Goal: Task Accomplishment & Management: Complete application form

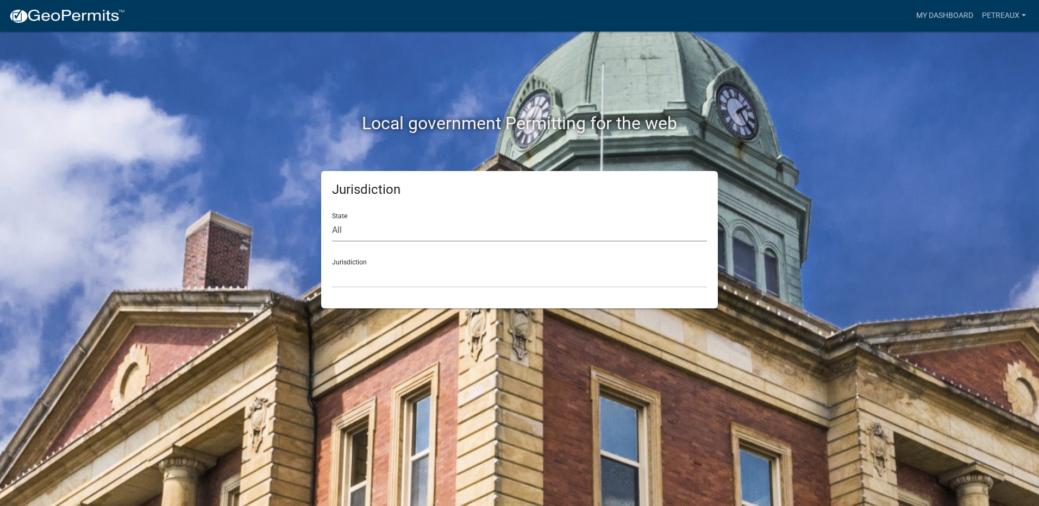
click at [359, 228] on select "All [US_STATE] [US_STATE] [US_STATE] [US_STATE] [US_STATE] [US_STATE] [US_STATE…" at bounding box center [519, 230] width 375 height 22
select select "[US_STATE]"
click at [332, 219] on select "All [US_STATE] [US_STATE] [US_STATE] [US_STATE] [US_STATE] [US_STATE] [US_STATE…" at bounding box center [519, 230] width 375 height 22
click at [392, 266] on select "City of [GEOGRAPHIC_DATA], [US_STATE] City of [GEOGRAPHIC_DATA], [US_STATE] Cit…" at bounding box center [519, 277] width 375 height 22
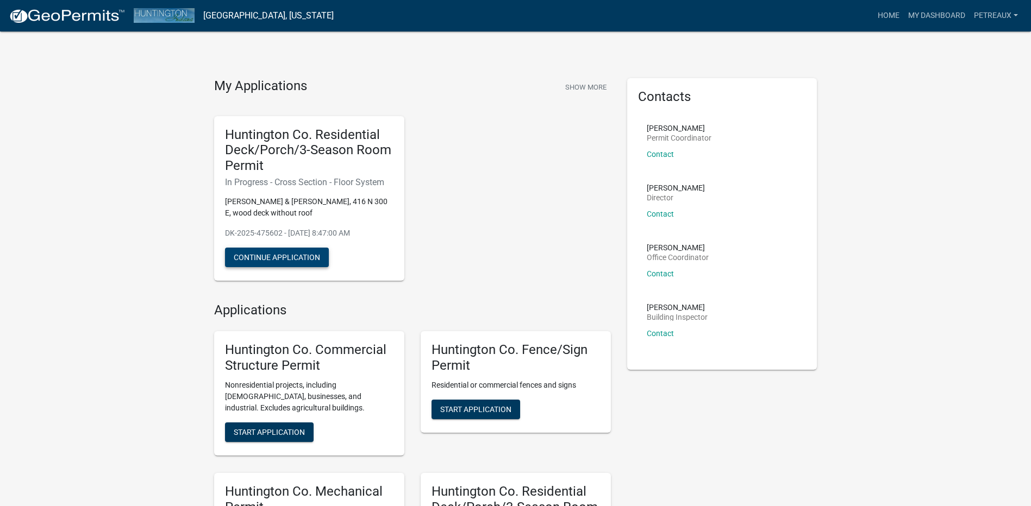
click at [284, 253] on button "Continue Application" at bounding box center [277, 258] width 104 height 20
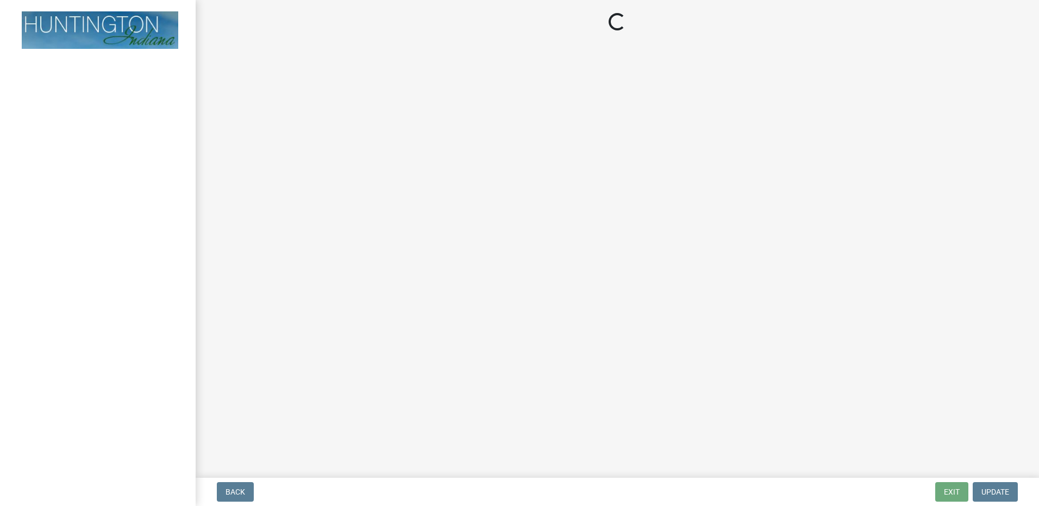
select select "914648ee-61d0-4f65-9f1e-1359dcce0cdc"
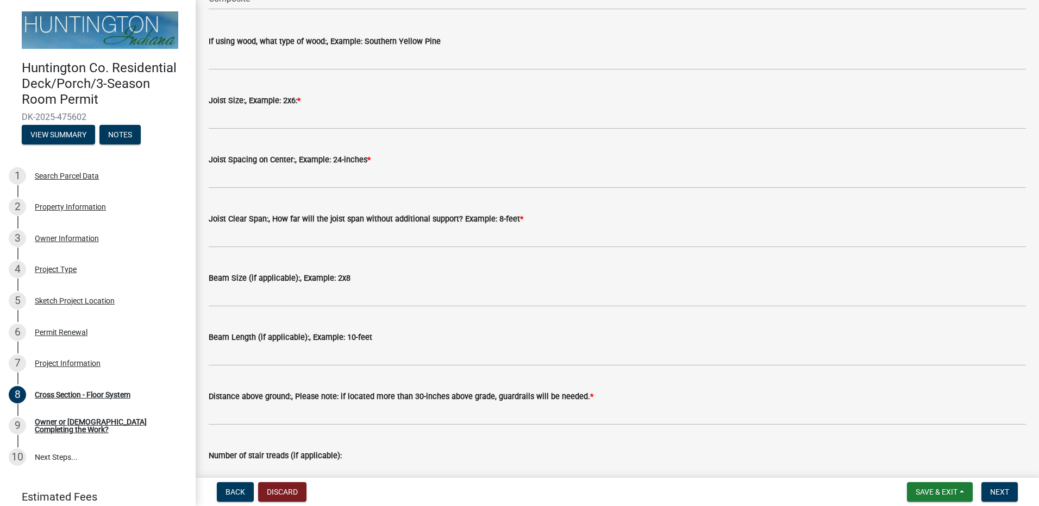
scroll to position [217, 0]
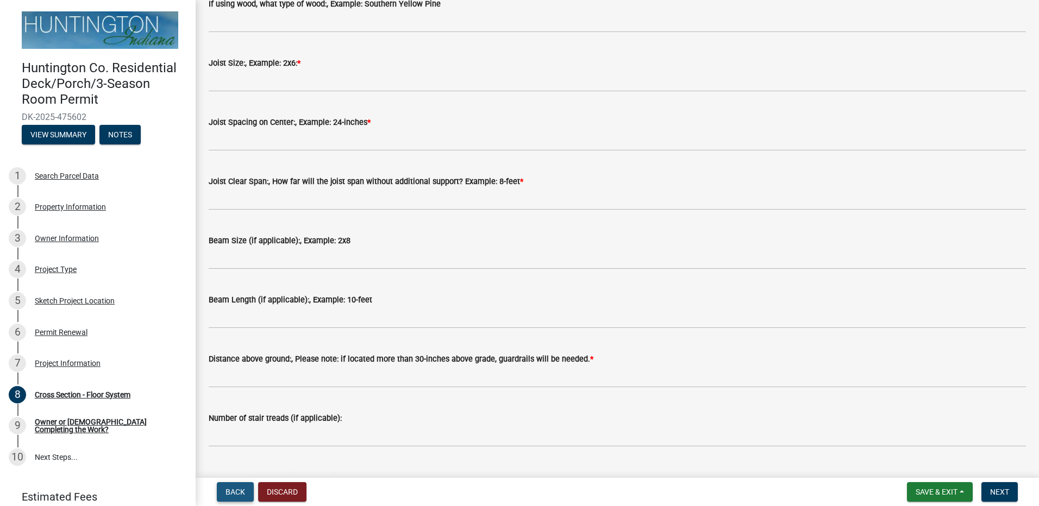
click at [236, 490] on span "Back" at bounding box center [235, 492] width 20 height 9
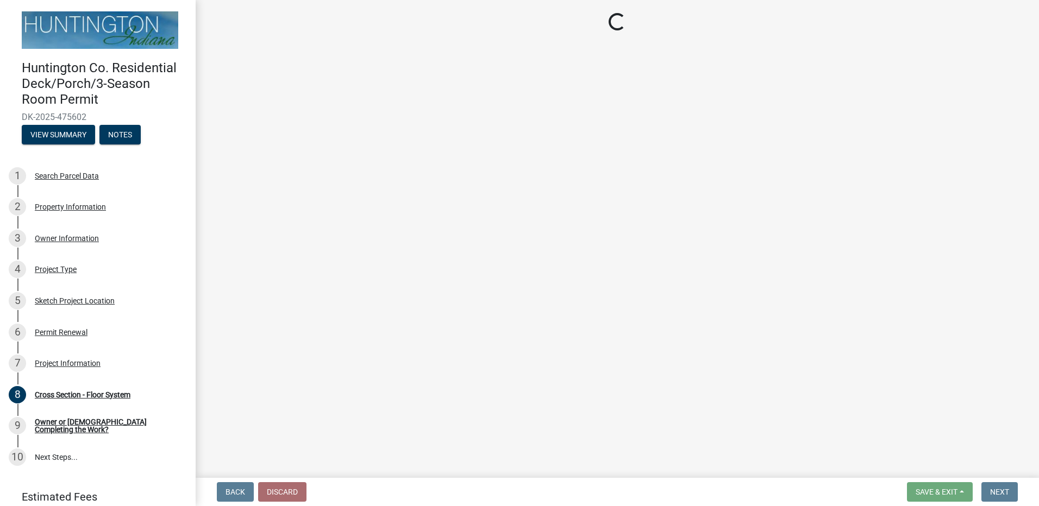
select select "6e2b1b11-d5c8-46f5-9916-d0d3971548a4"
select select "fec0150a-b2e8-4a38-90fa-f28c390ef04e"
select select "ccf793fd-5dd4-4dab-b980-857ab6ddea0a"
select select "f2ef55cb-80f2-4eb1-91fb-929be7ae3aa4"
select select "1784edda-6a47-4478-8408-35bea9d45f15"
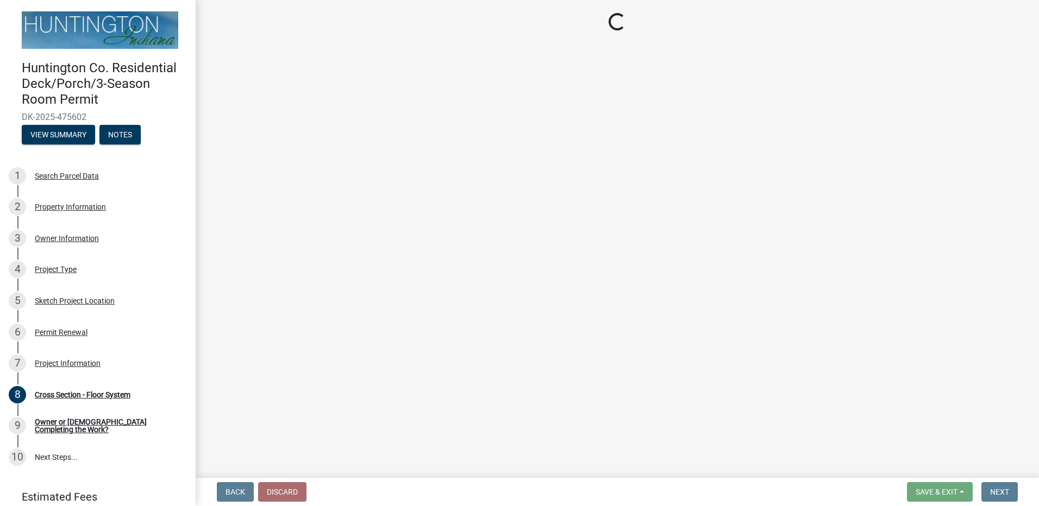
select select "54e28530-a6c6-423b-ae69-05e4de78adde"
select select "ad281890-39d7-43bf-b9dc-512596096354"
select select "a7e385a0-0cd1-4372-aa45-c651bc497d77"
select select "f8accff7-e311-4f10-943d-020d44278482"
select select "ecf9a431-8e16-4bcc-9b18-fcdf5c828e2c"
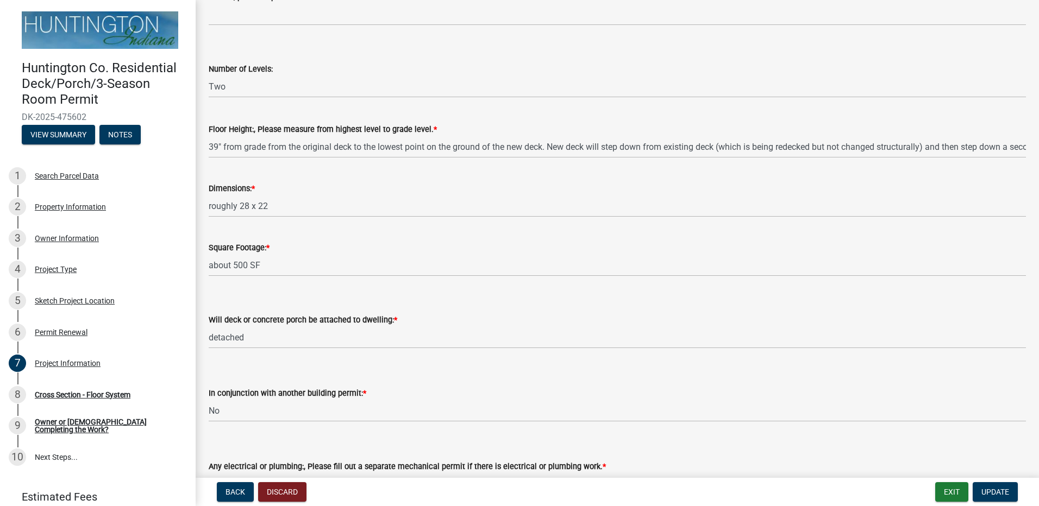
scroll to position [489, 0]
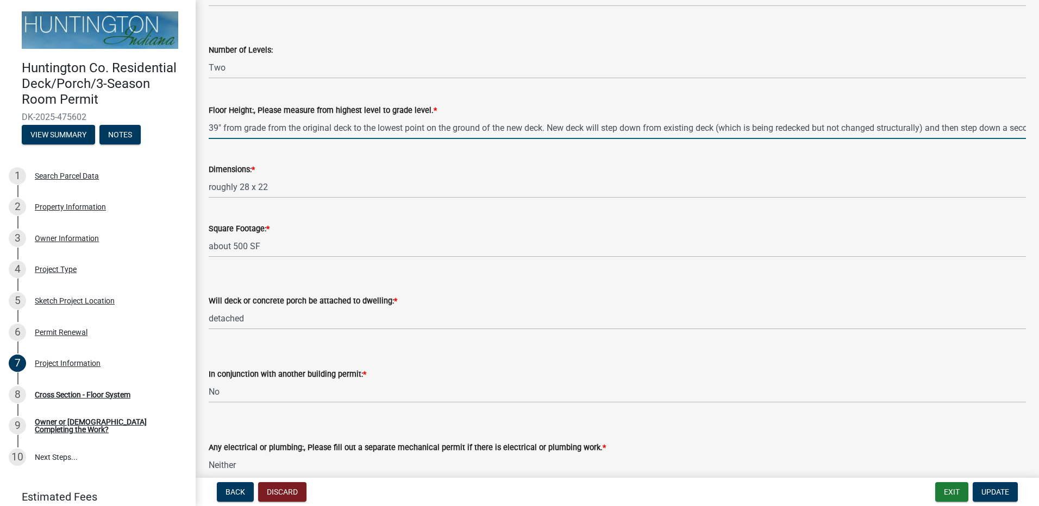
click at [586, 130] on input "39" from grade from the original deck to the lowest point on the ground of the …" at bounding box center [617, 128] width 817 height 22
drag, startPoint x: 642, startPoint y: 129, endPoint x: 592, endPoint y: 130, distance: 50.5
click at [592, 130] on input "39" from grade from the original deck to the lowest point on the ground of the …" at bounding box center [617, 128] width 817 height 22
drag, startPoint x: 928, startPoint y: 128, endPoint x: 862, endPoint y: 129, distance: 66.8
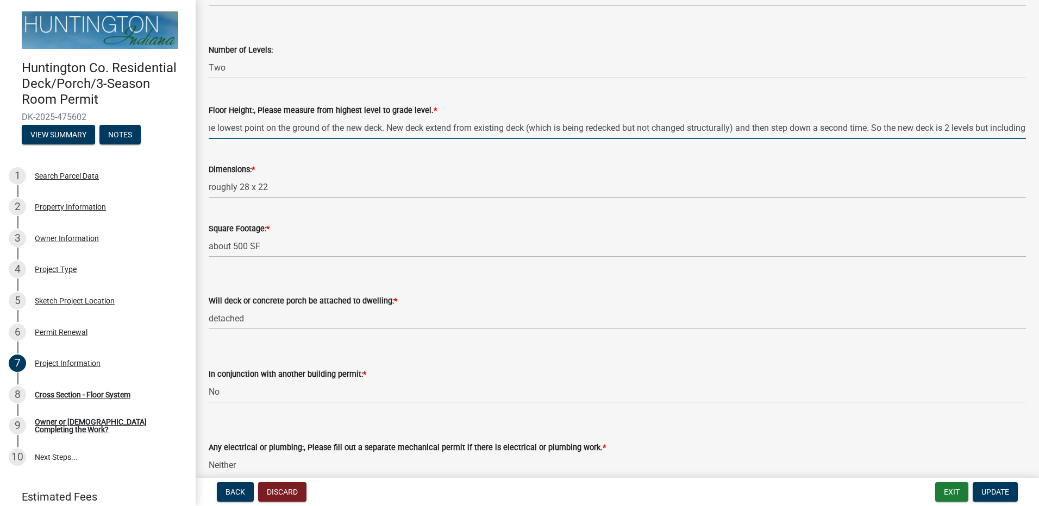
click at [862, 129] on input "39" from grade from the original deck to the lowest point on the ground of the …" at bounding box center [617, 128] width 817 height 22
click at [820, 129] on input "39" from grade from the original deck to the lowest point on the ground of the …" at bounding box center [617, 128] width 817 height 22
click at [870, 129] on input "39" from grade from the original deck to the lowest point on the ground of the …" at bounding box center [617, 128] width 817 height 22
drag, startPoint x: 853, startPoint y: 129, endPoint x: 818, endPoint y: 129, distance: 35.9
click at [818, 129] on input "39" from grade from the original deck to the lowest point on the ground of the …" at bounding box center [617, 128] width 817 height 22
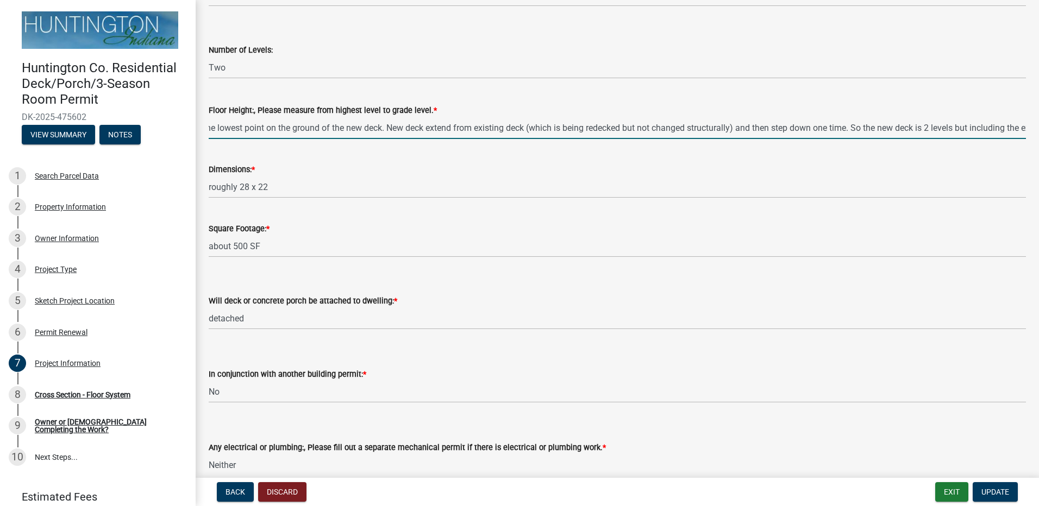
click at [933, 127] on input "39" from grade from the original deck to the lowest point on the ground of the …" at bounding box center [617, 128] width 817 height 22
click at [959, 126] on input "39" from grade from the original deck to the lowest point on the ground of the …" at bounding box center [617, 128] width 817 height 22
drag, startPoint x: 918, startPoint y: 132, endPoint x: 945, endPoint y: 131, distance: 27.2
click at [945, 131] on input "39" from grade from the original deck to the lowest point on the ground of the …" at bounding box center [617, 128] width 817 height 22
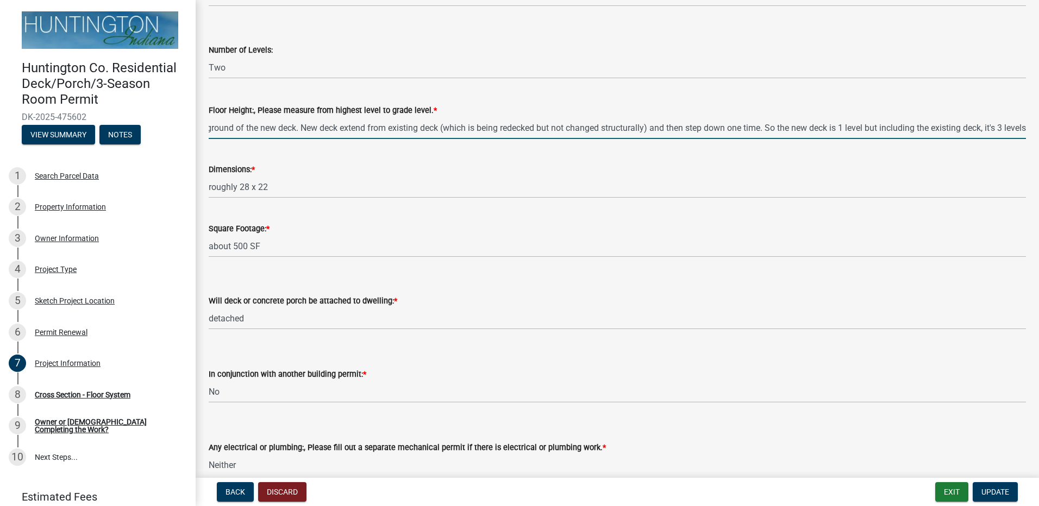
click at [958, 128] on input "39" from grade from the original deck to the lowest point on the ground of the …" at bounding box center [617, 128] width 817 height 22
click at [830, 128] on input "39" from grade from the original deck to the lowest point on the ground of the …" at bounding box center [617, 128] width 817 height 22
drag, startPoint x: 1016, startPoint y: 128, endPoint x: 766, endPoint y: 129, distance: 250.4
click at [766, 129] on input "39" from grade from the original deck to the lowest point on the ground of the …" at bounding box center [617, 128] width 817 height 22
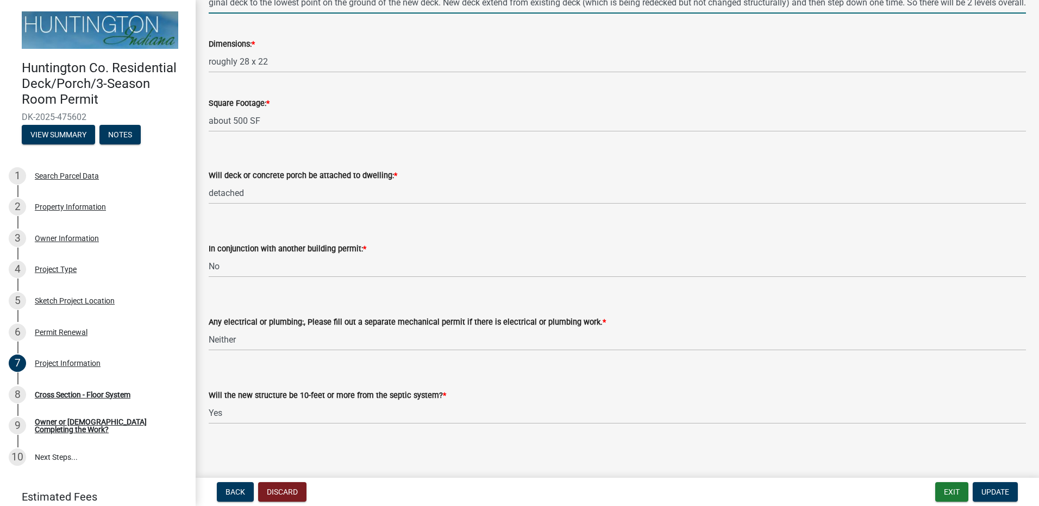
scroll to position [617, 0]
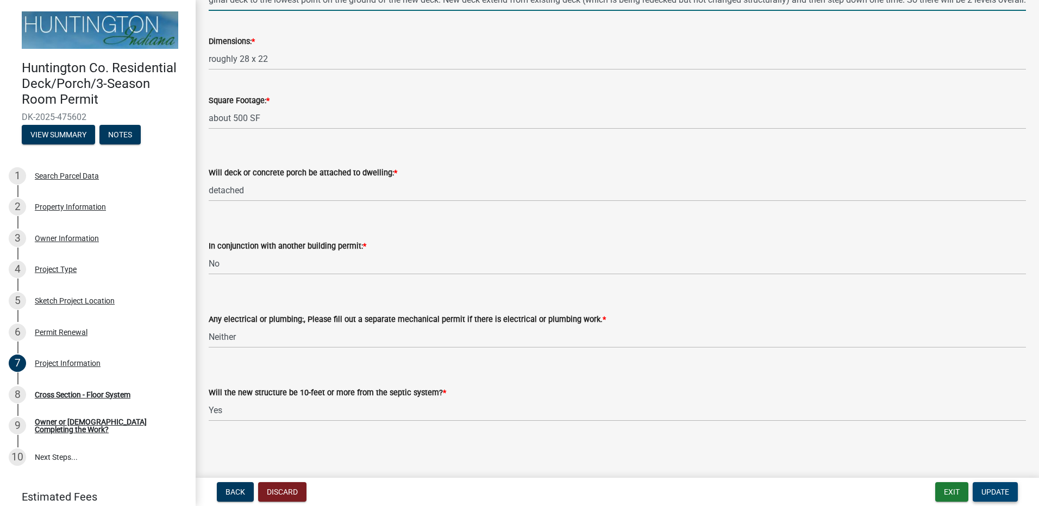
type input "39" from grade from the original deck to the lowest point on the ground of the …"
click at [998, 489] on span "Update" at bounding box center [995, 492] width 28 height 9
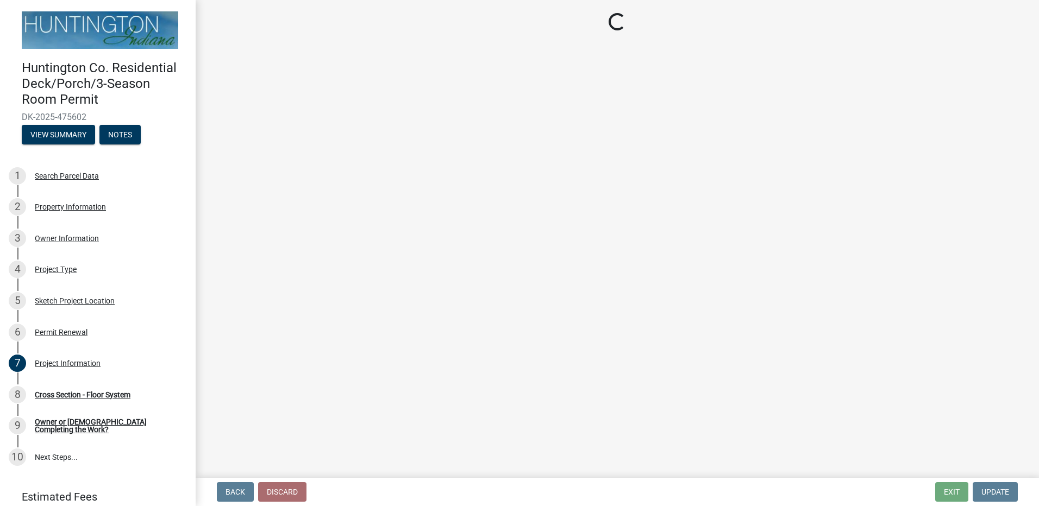
select select "914648ee-61d0-4f65-9f1e-1359dcce0cdc"
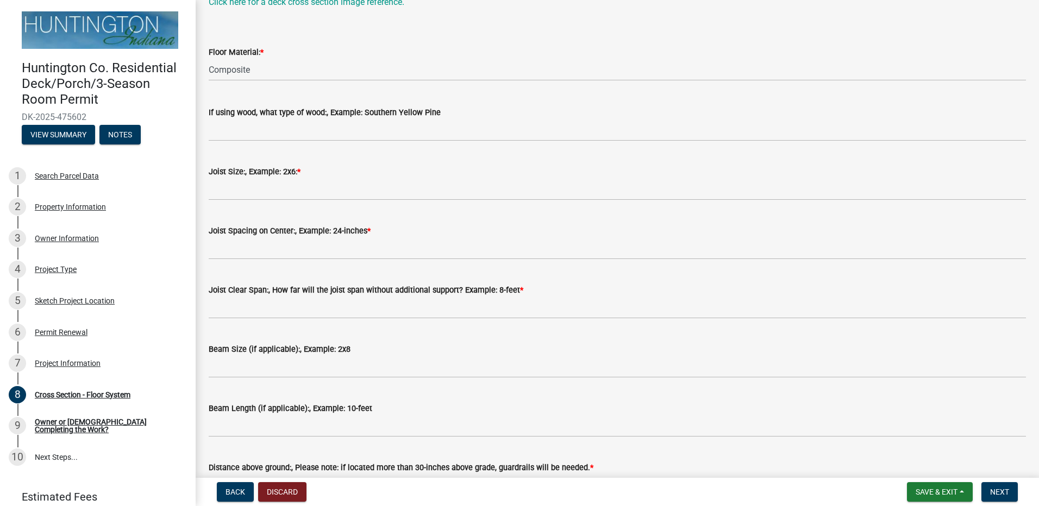
scroll to position [163, 0]
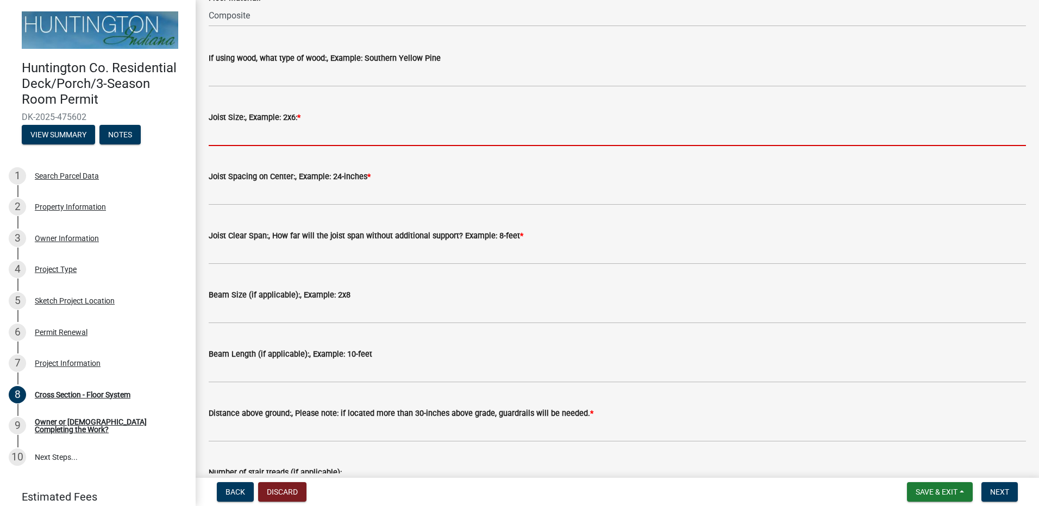
click at [248, 146] on input "Joist Size:, Example: 2x6: *" at bounding box center [617, 135] width 817 height 22
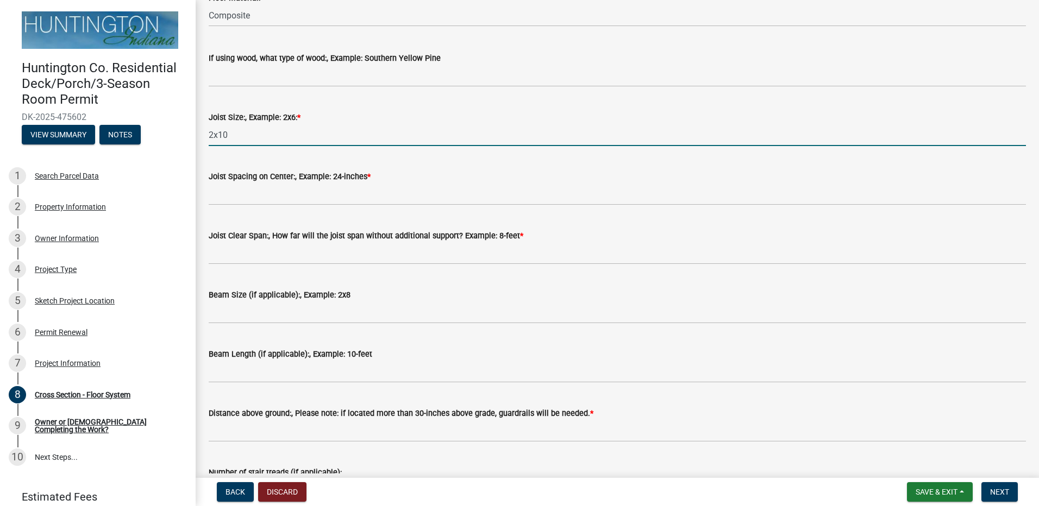
scroll to position [217, 0]
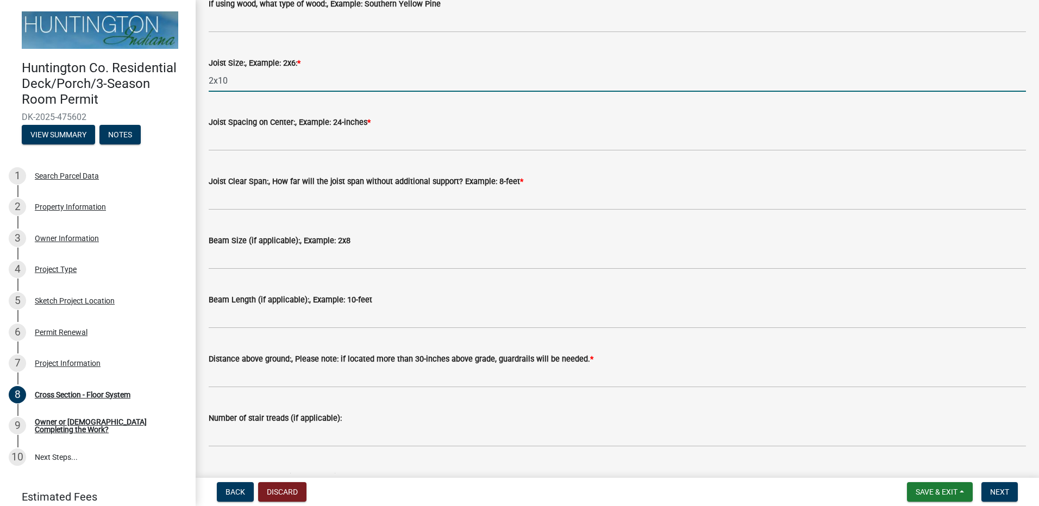
type input "2x10"
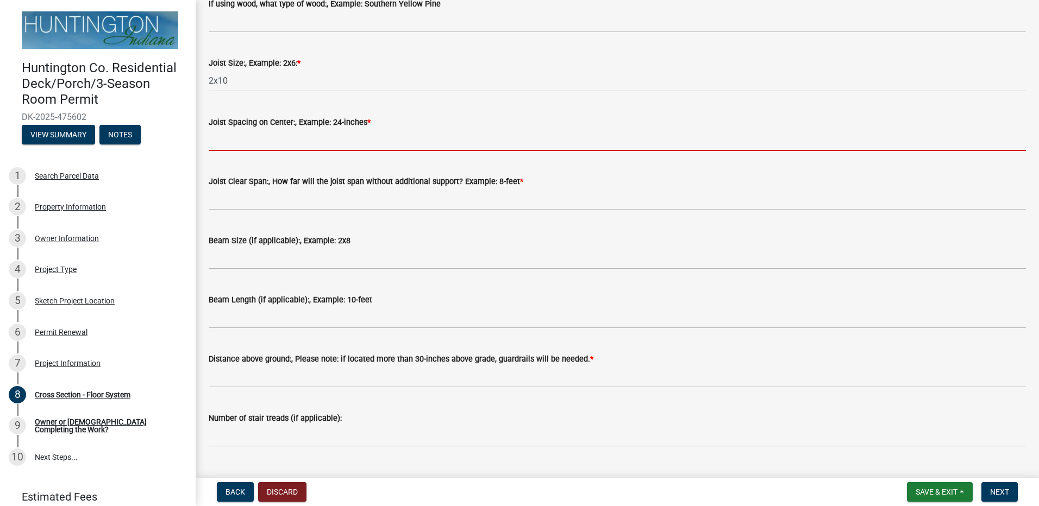
click at [286, 151] on input "Joist Spacing on Center:, Example: 24-inches *" at bounding box center [617, 140] width 817 height 22
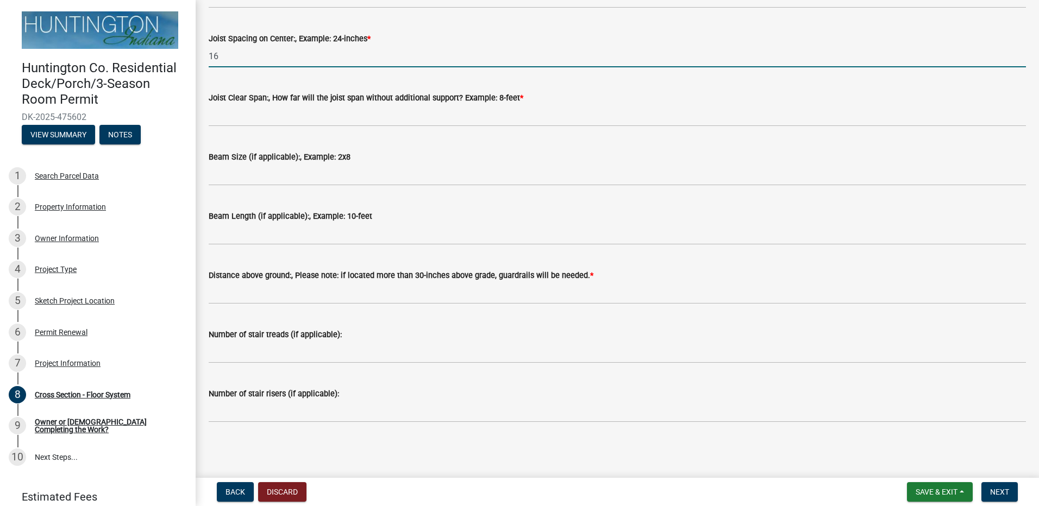
scroll to position [314, 0]
type input "16"
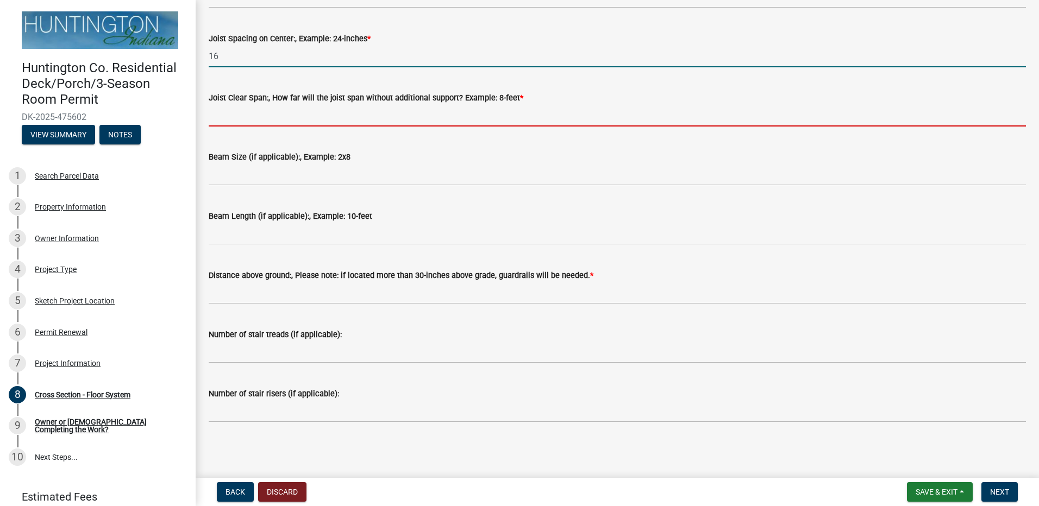
click at [270, 115] on input "Joist Clear Span:, How far will the joist span without additional support? Exam…" at bounding box center [617, 115] width 817 height 22
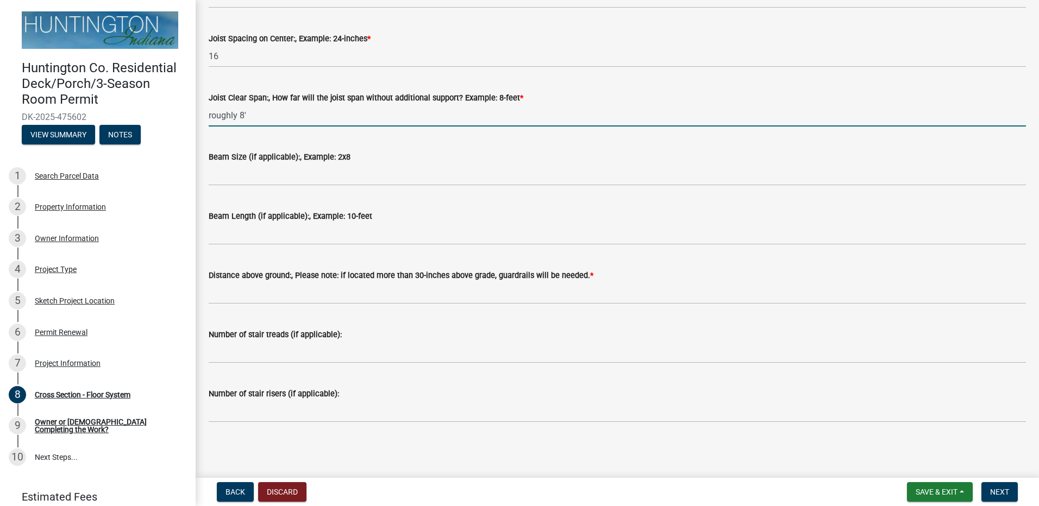
type input "roughly 8'"
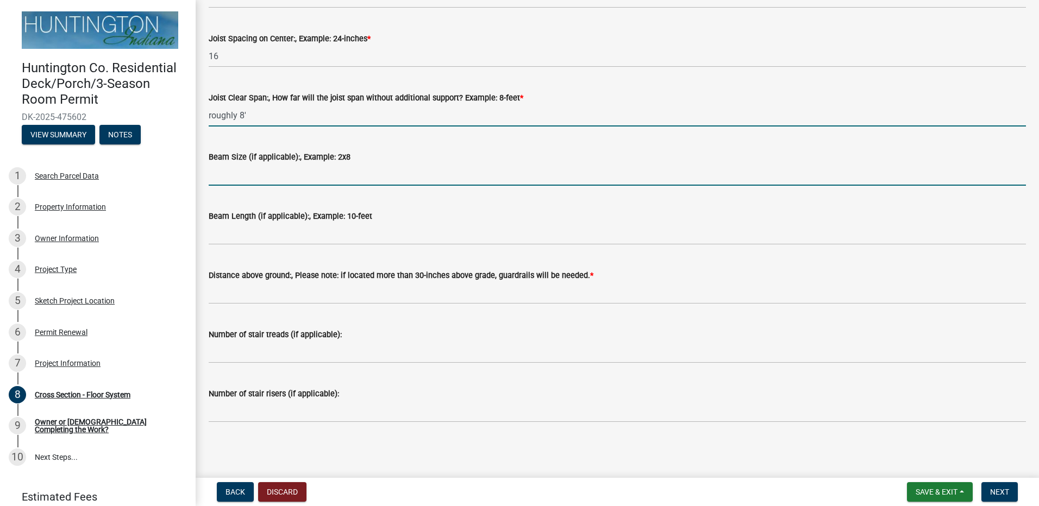
click at [329, 179] on input "Beam Size (if applicable):, Example: 2x8" at bounding box center [617, 175] width 817 height 22
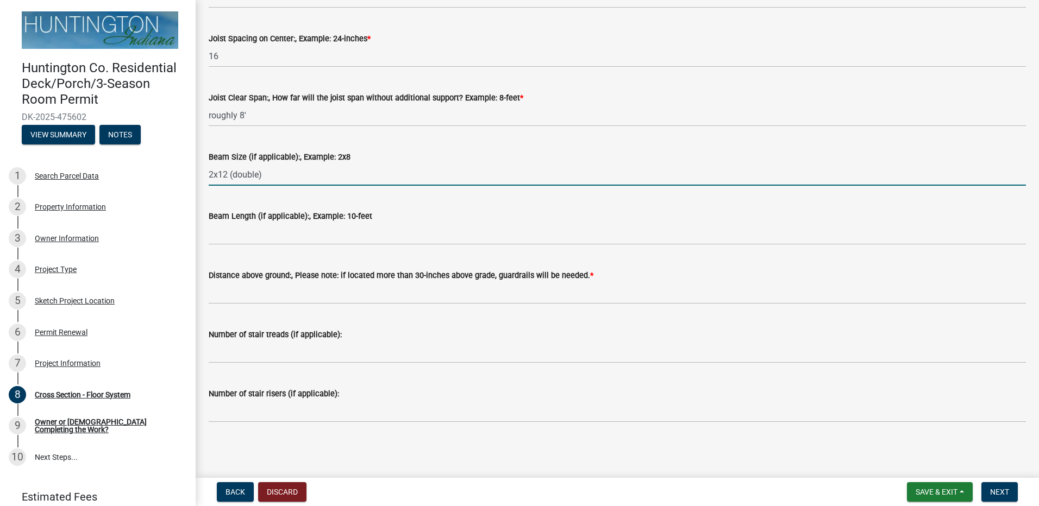
type input "2x12 (double)"
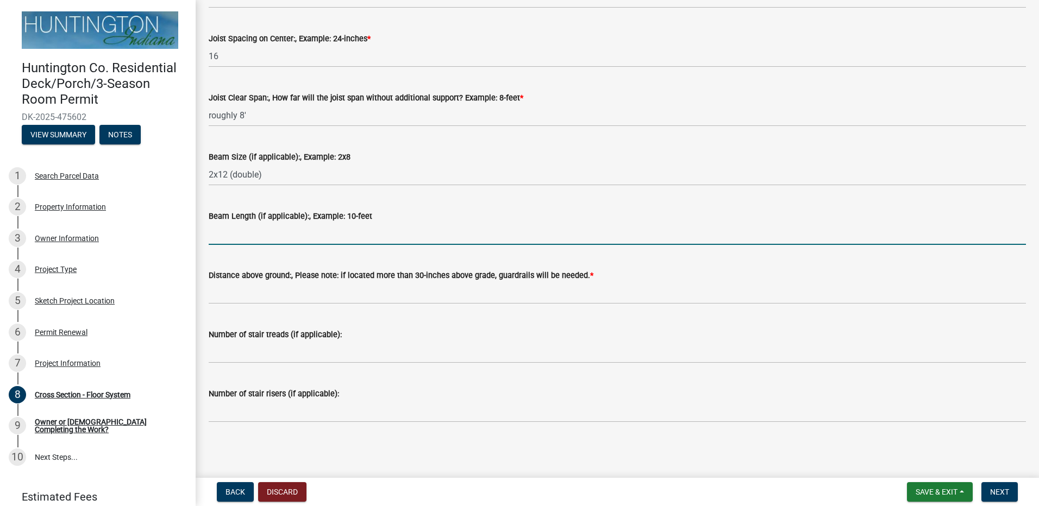
click at [291, 238] on input "Beam Length (if applicable):, Example: 10-feet" at bounding box center [617, 234] width 817 height 22
type input "12' between peirs"
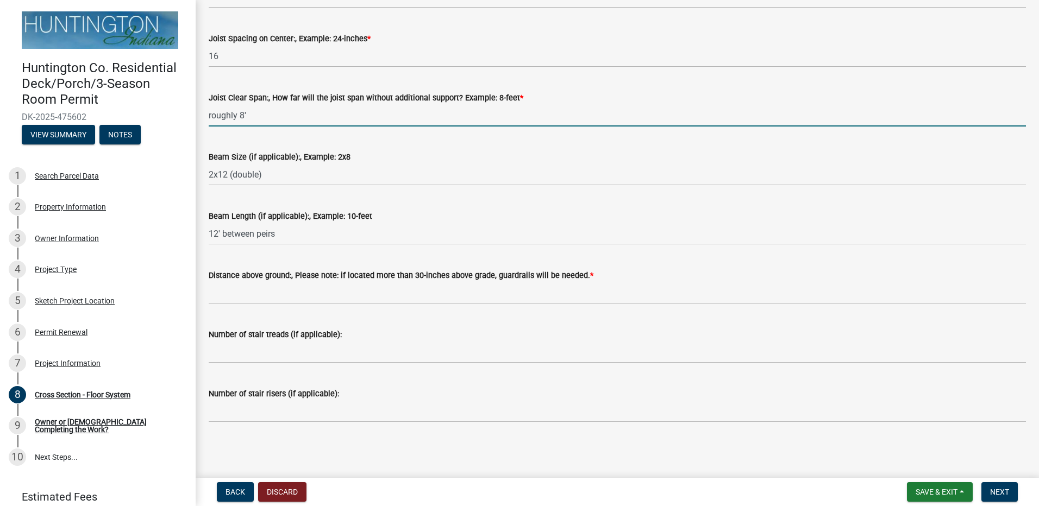
click at [255, 116] on input "roughly 8'" at bounding box center [617, 115] width 817 height 22
type input "roughly 8' between beams"
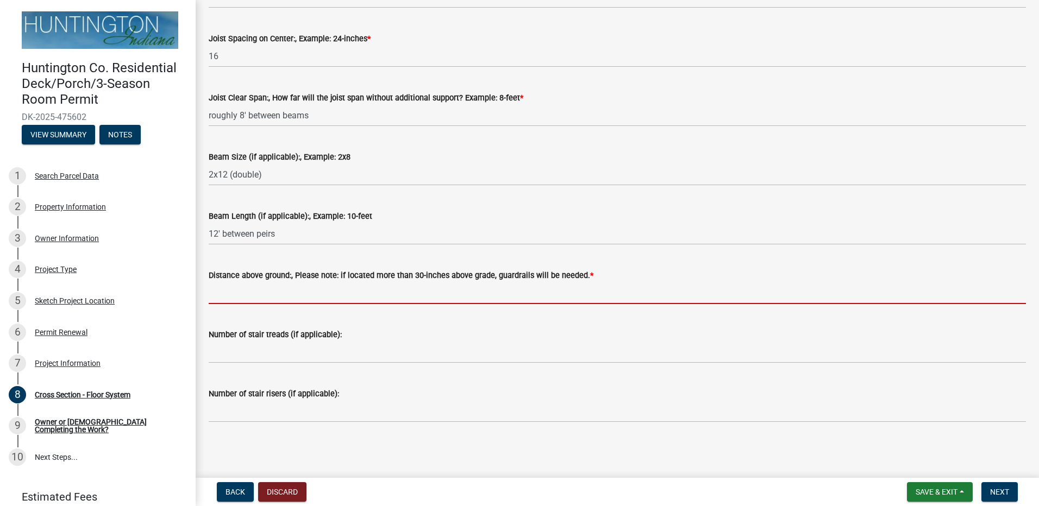
click at [343, 300] on input "Distance above ground:, Please note: if located more than 30-inches above grade…" at bounding box center [617, 293] width 817 height 22
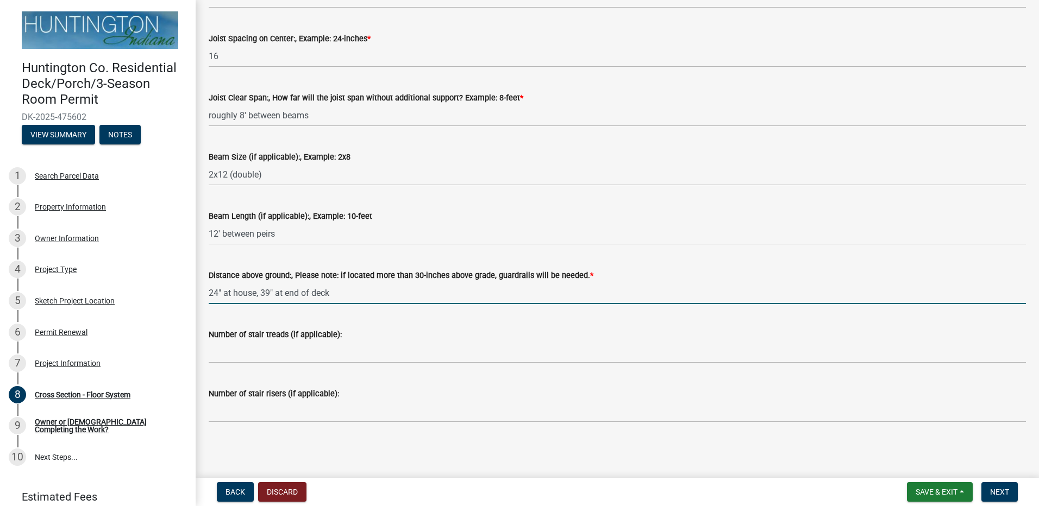
type input "24" at house, 39" at end of deck"
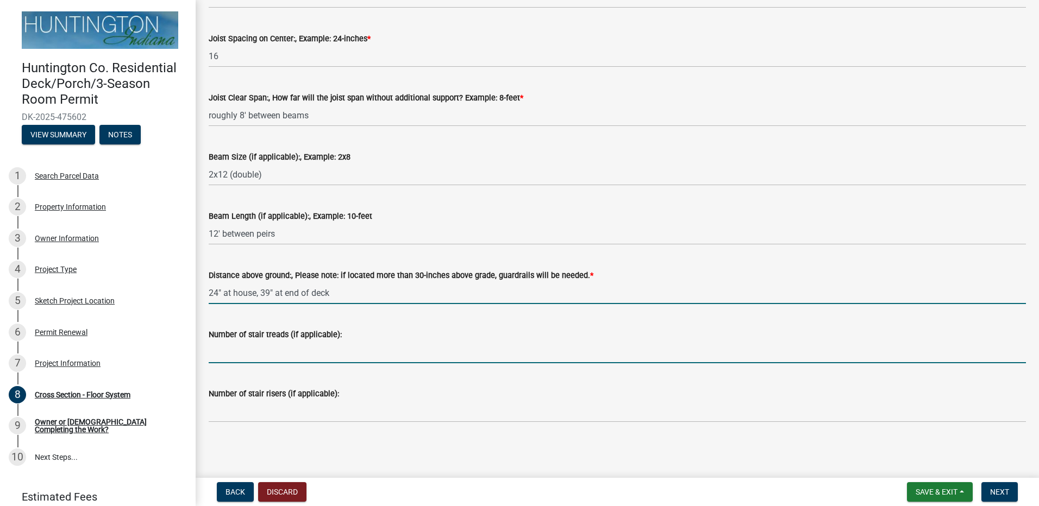
click at [350, 353] on input "Number of stair treads (if applicable):" at bounding box center [617, 352] width 817 height 22
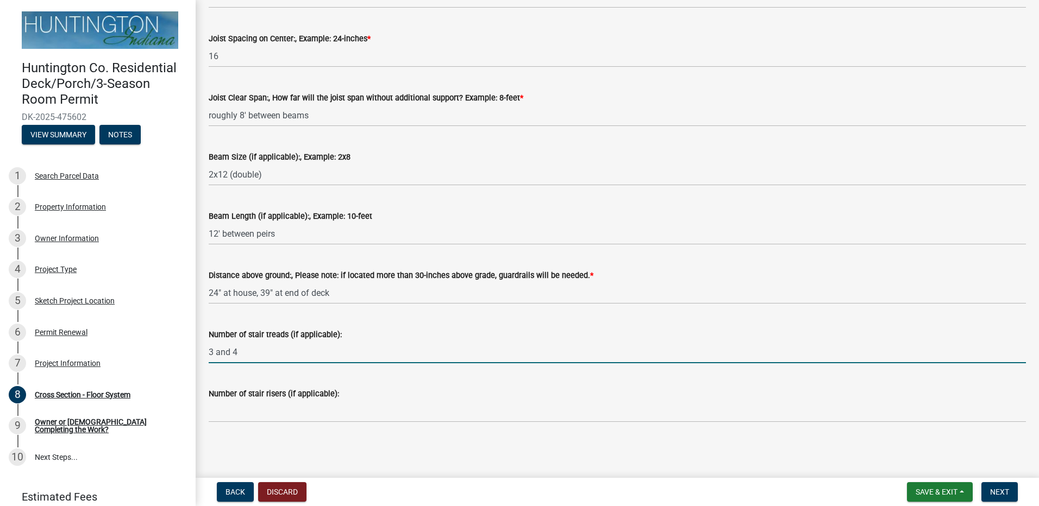
type input "3 and 4"
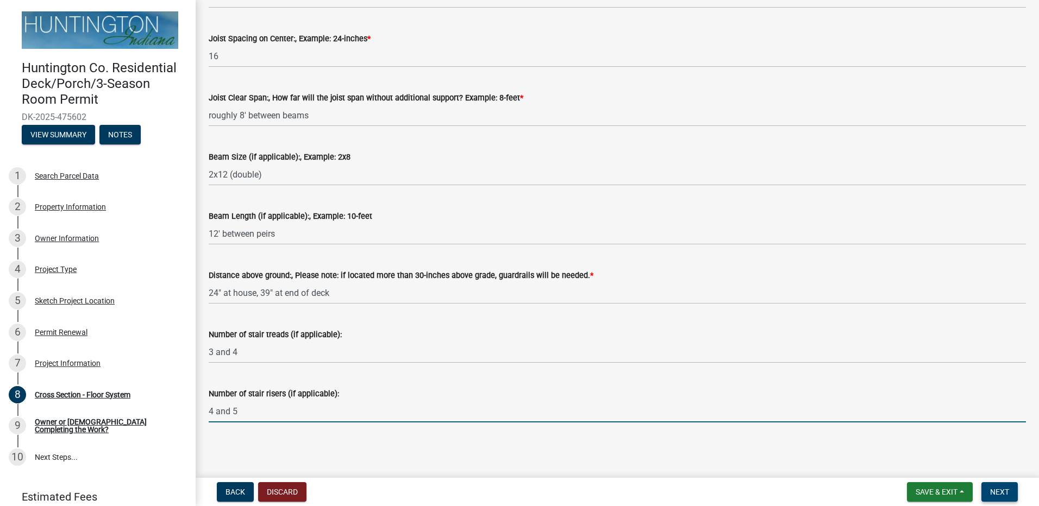
type input "4 and 5"
click at [997, 490] on span "Next" at bounding box center [999, 492] width 19 height 9
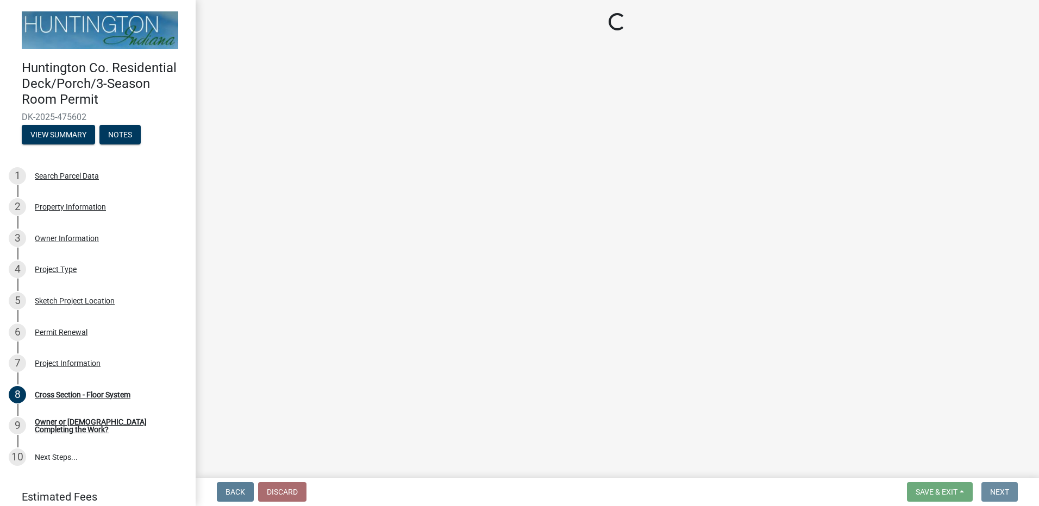
scroll to position [0, 0]
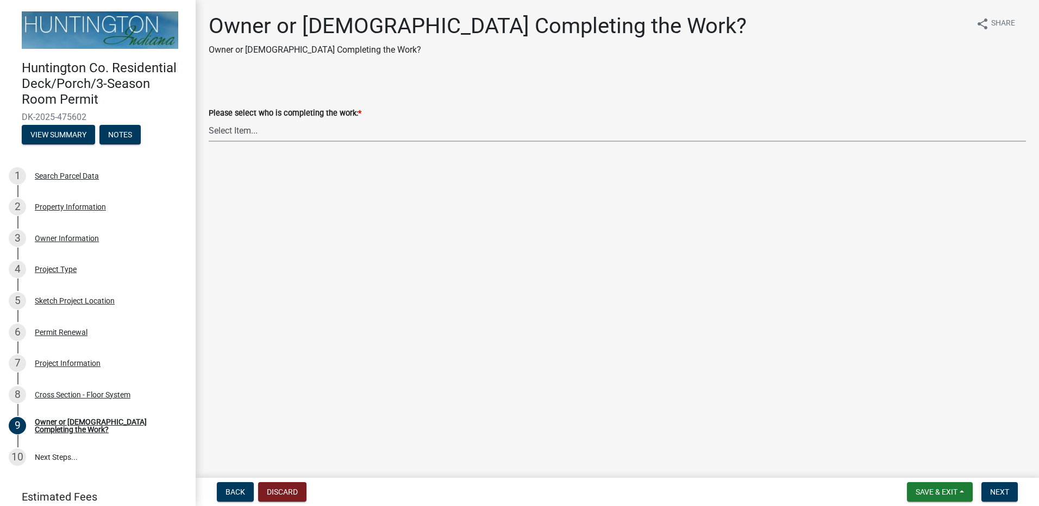
click at [236, 134] on select "Select Item... Owner Contractor" at bounding box center [617, 131] width 817 height 22
click at [209, 120] on select "Select Item... Owner Contractor" at bounding box center [617, 131] width 817 height 22
select select "1f935bf6-95f2-4274-836d-939ffca8e77c"
click at [1007, 494] on span "Next" at bounding box center [999, 492] width 19 height 9
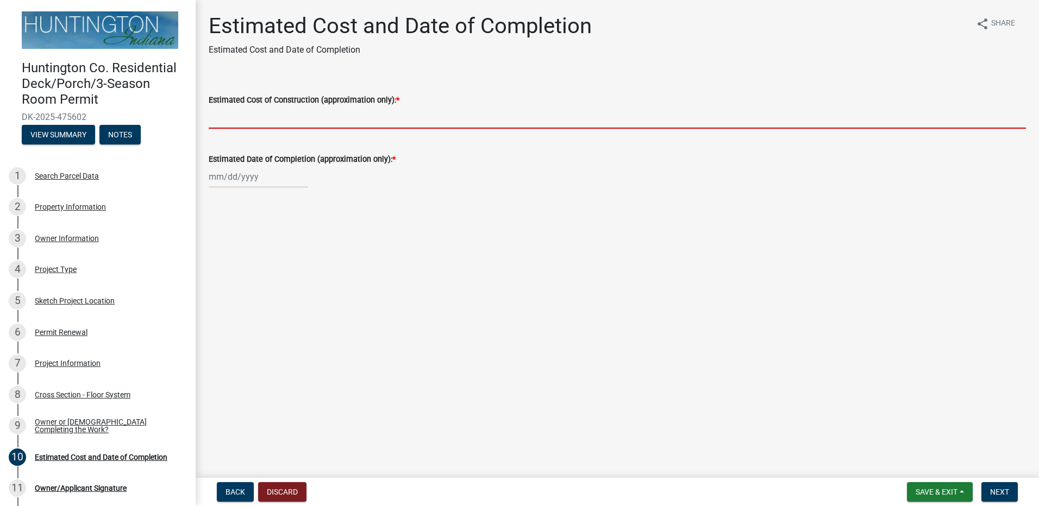
click at [272, 120] on input "Estimated Cost of Construction (approximation only): *" at bounding box center [617, 117] width 817 height 22
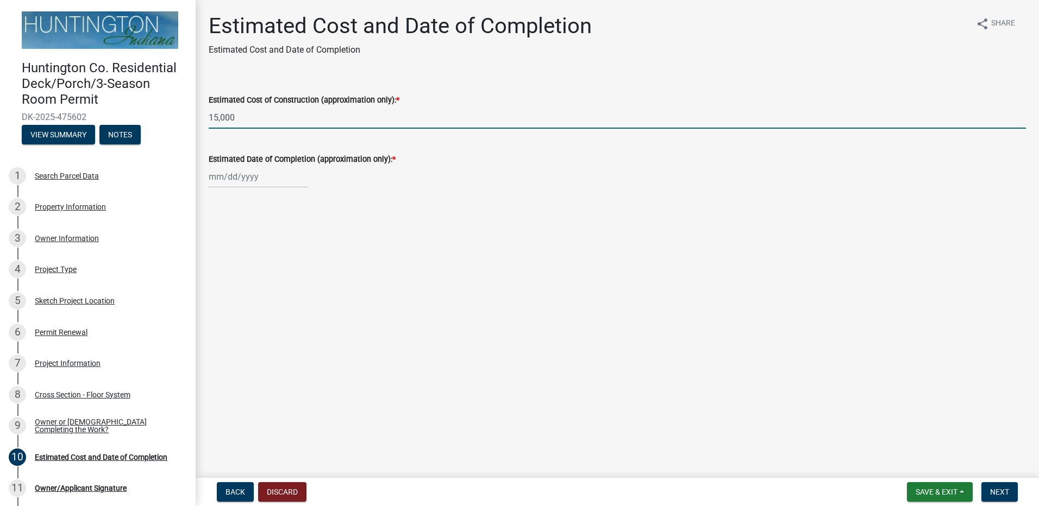
type input "15,000"
select select "9"
select select "2025"
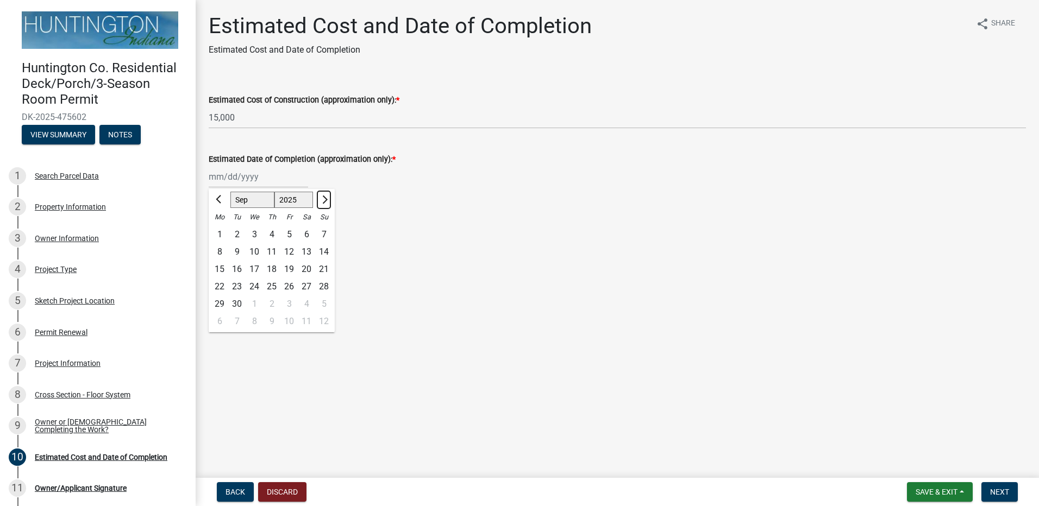
click at [321, 202] on span "Next month" at bounding box center [323, 200] width 8 height 8
select select "10"
click at [324, 281] on div "26" at bounding box center [323, 286] width 17 height 17
type input "[DATE]"
click at [1006, 490] on span "Next" at bounding box center [999, 492] width 19 height 9
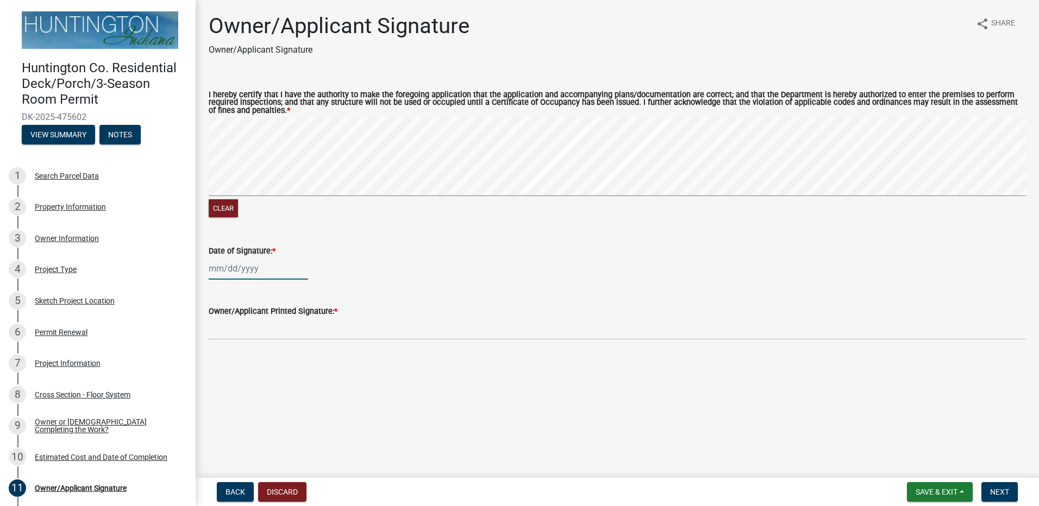
click at [226, 274] on div at bounding box center [258, 268] width 99 height 22
select select "9"
select select "2025"
click at [222, 363] on div "15" at bounding box center [219, 361] width 17 height 17
type input "[DATE]"
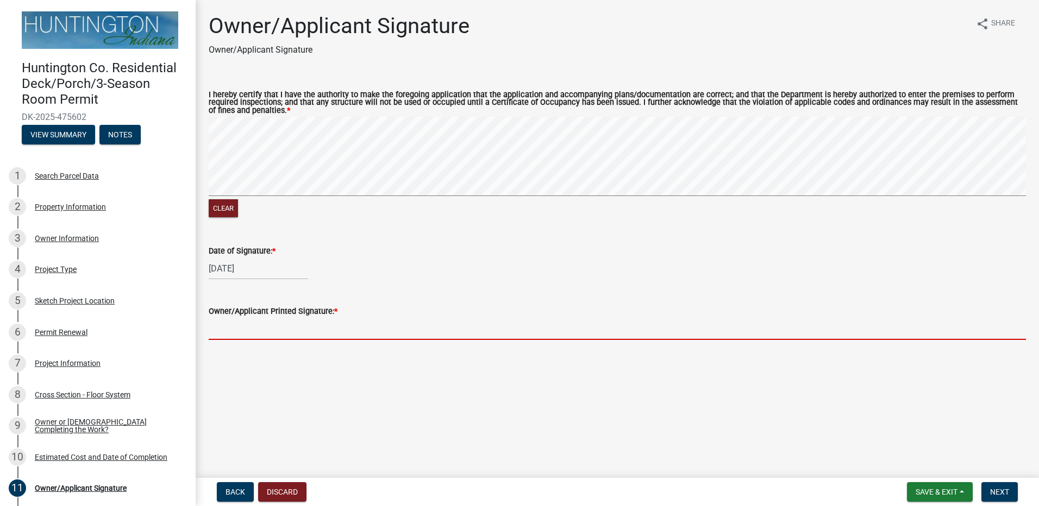
click at [276, 335] on input "Owner/Applicant Printed Signature: *" at bounding box center [617, 329] width 817 height 22
click at [271, 360] on main "Owner/Applicant Signature Owner/Applicant Signature share Share I hereby certif…" at bounding box center [617, 237] width 843 height 474
click at [262, 334] on input "Owner/Applicant Printed Signature: *" at bounding box center [617, 329] width 817 height 22
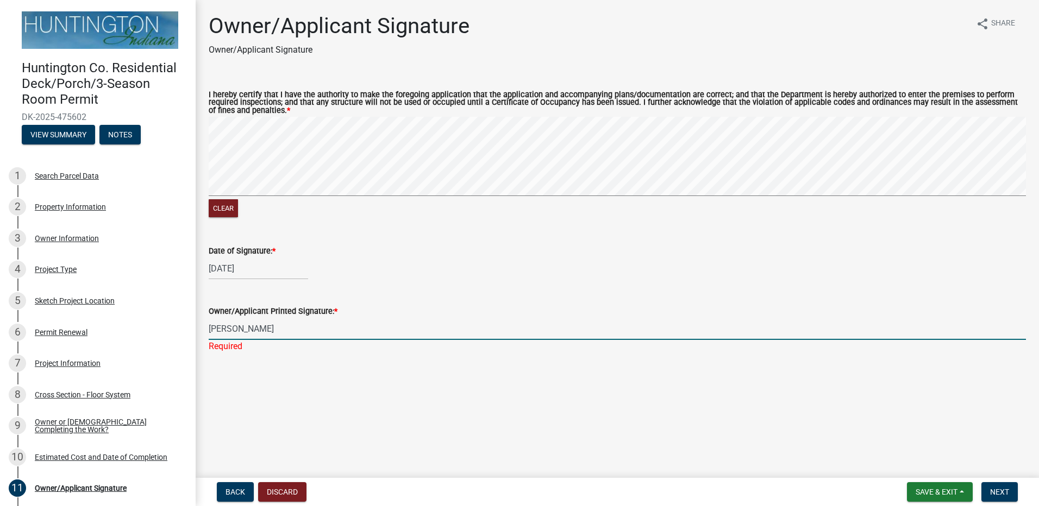
type input "[PERSON_NAME]"
click at [678, 384] on main "Owner/Applicant Signature Owner/Applicant Signature share Share I hereby certif…" at bounding box center [617, 237] width 843 height 474
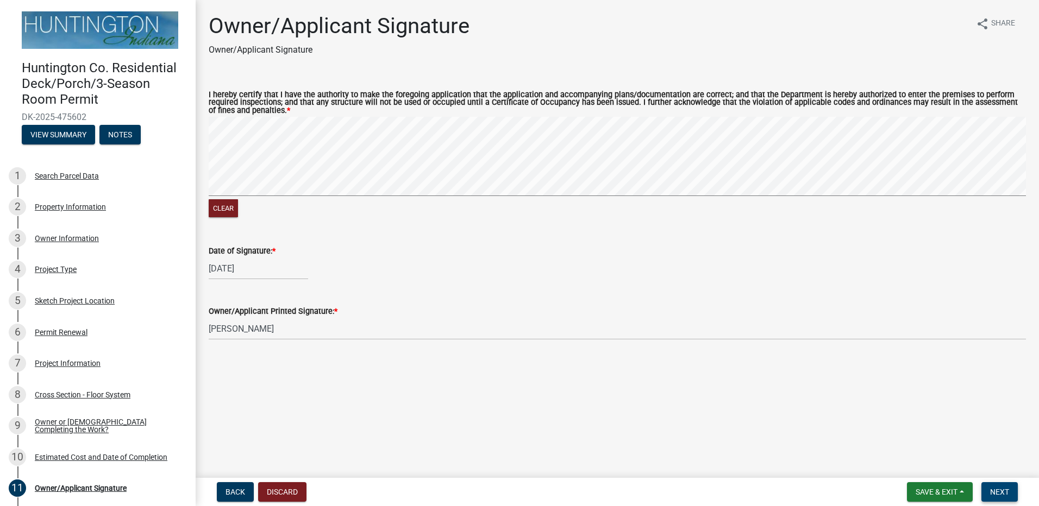
click at [1005, 489] on span "Next" at bounding box center [999, 492] width 19 height 9
